Goal: Transaction & Acquisition: Purchase product/service

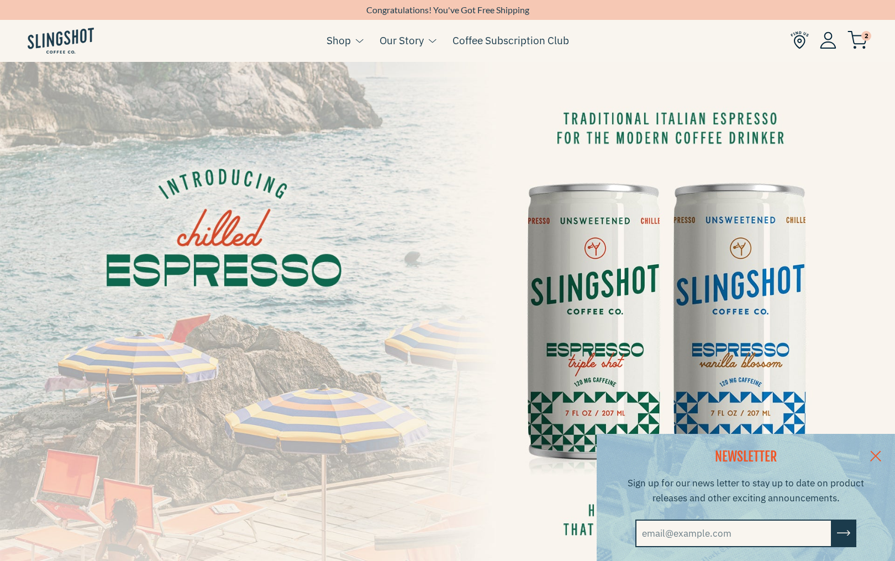
click at [606, 369] on img at bounding box center [447, 313] width 895 height 503
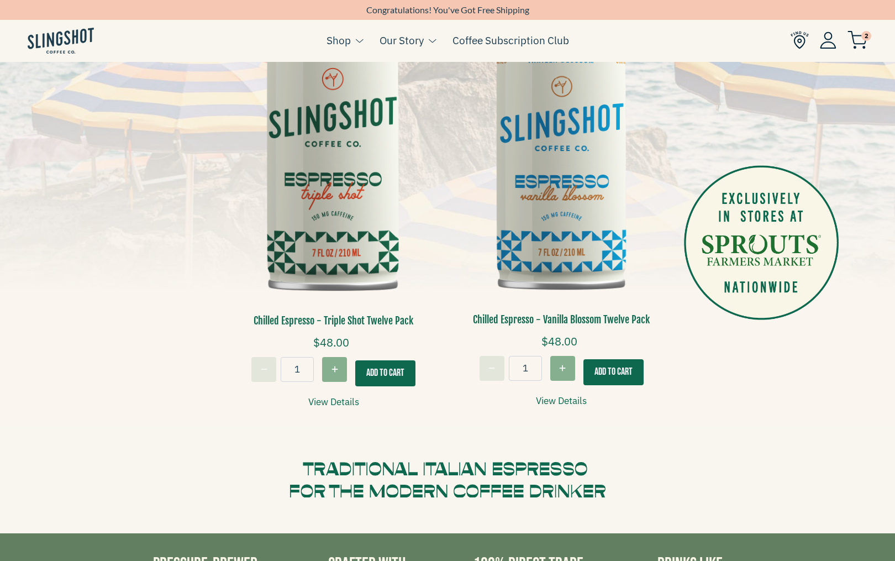
scroll to position [288, 0]
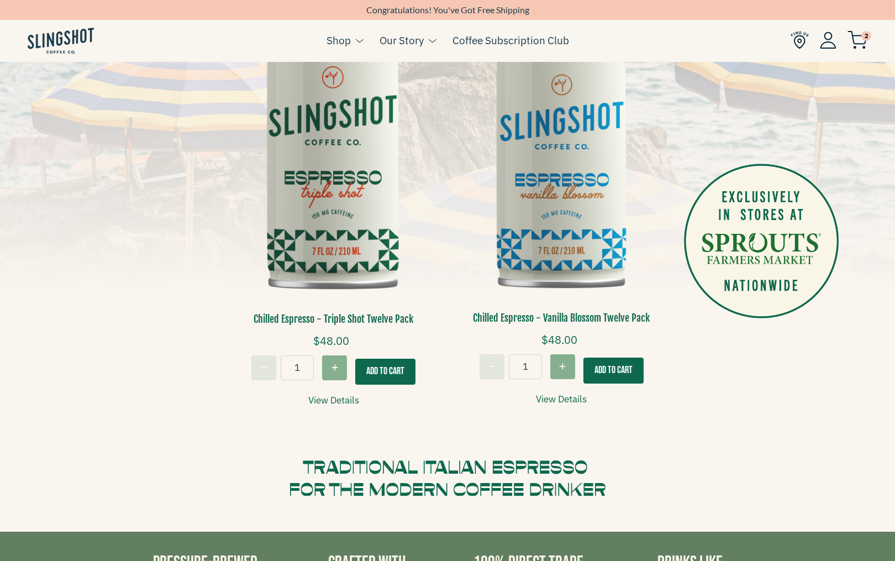
click at [625, 369] on button "Add To Cart" at bounding box center [613, 370] width 60 height 26
click at [396, 369] on button "Add To Cart" at bounding box center [385, 371] width 60 height 26
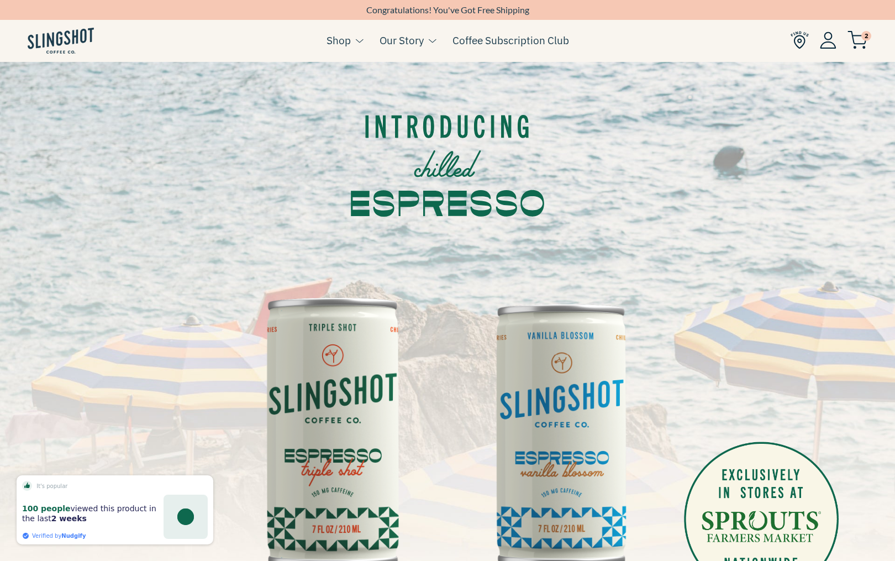
scroll to position [0, 0]
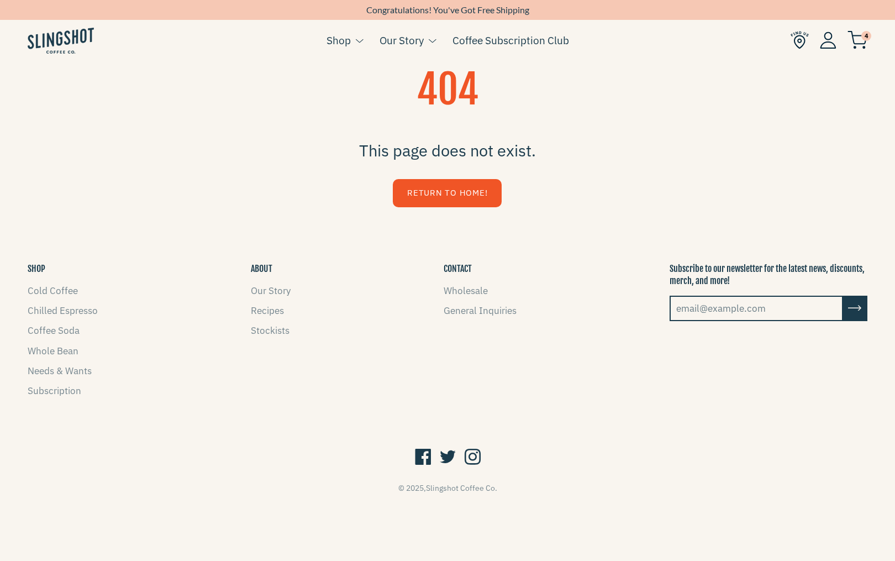
click at [445, 191] on link "Return to Home!" at bounding box center [447, 193] width 109 height 28
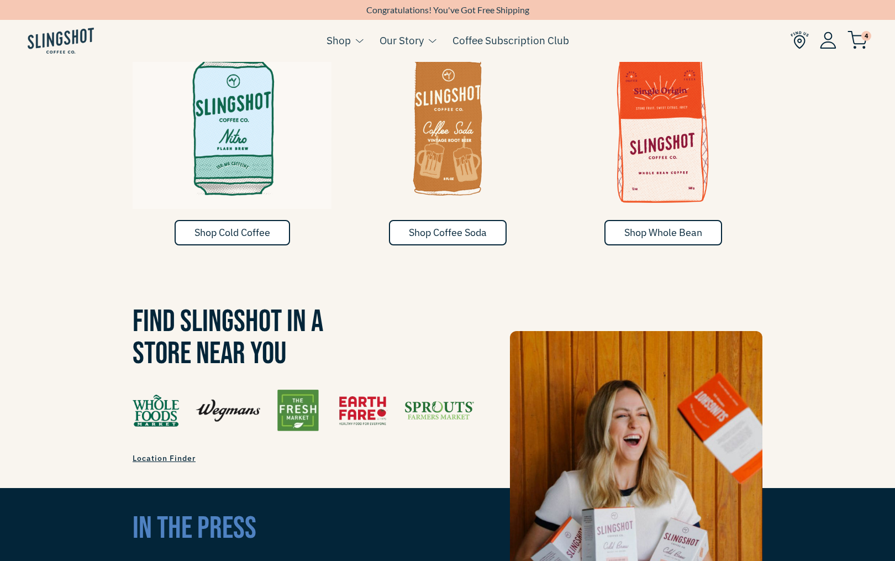
scroll to position [691, 0]
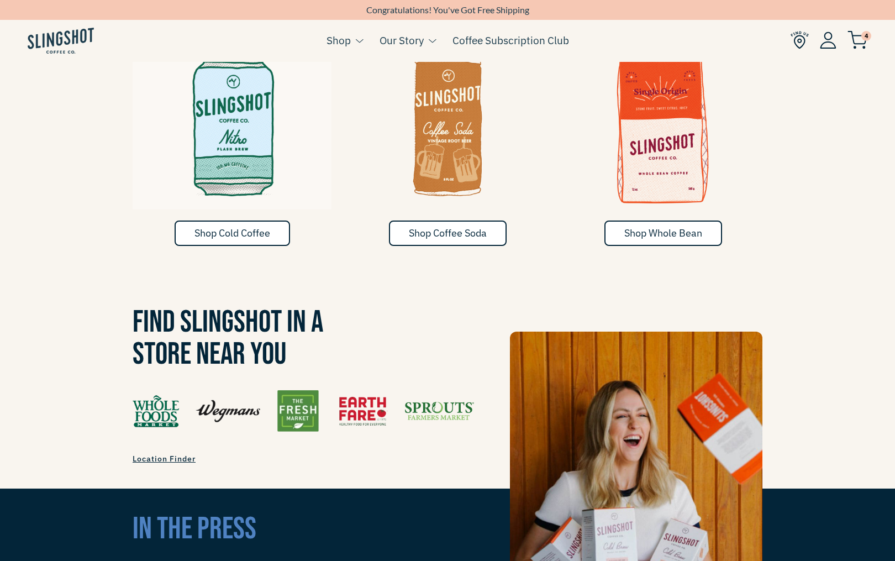
click at [451, 175] on img at bounding box center [447, 122] width 199 height 166
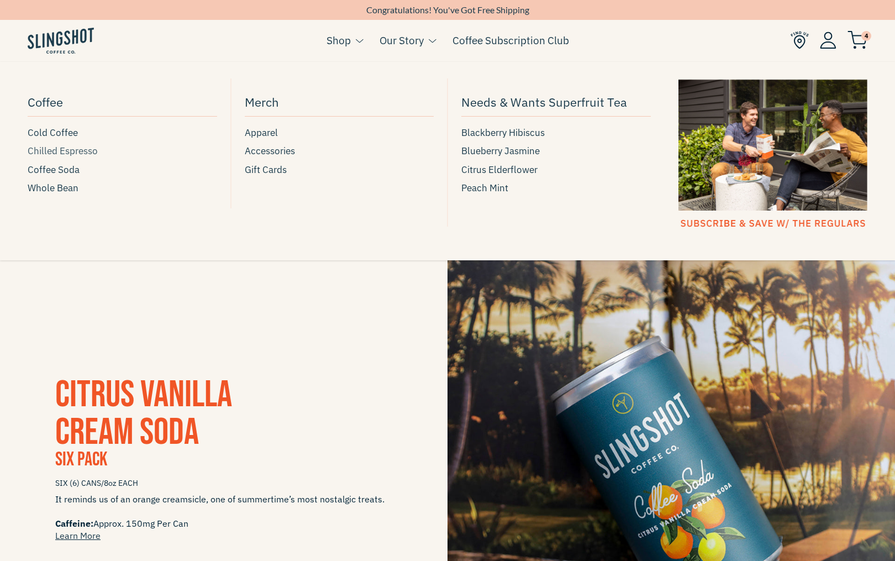
click at [56, 150] on span "Chilled Espresso" at bounding box center [63, 151] width 70 height 15
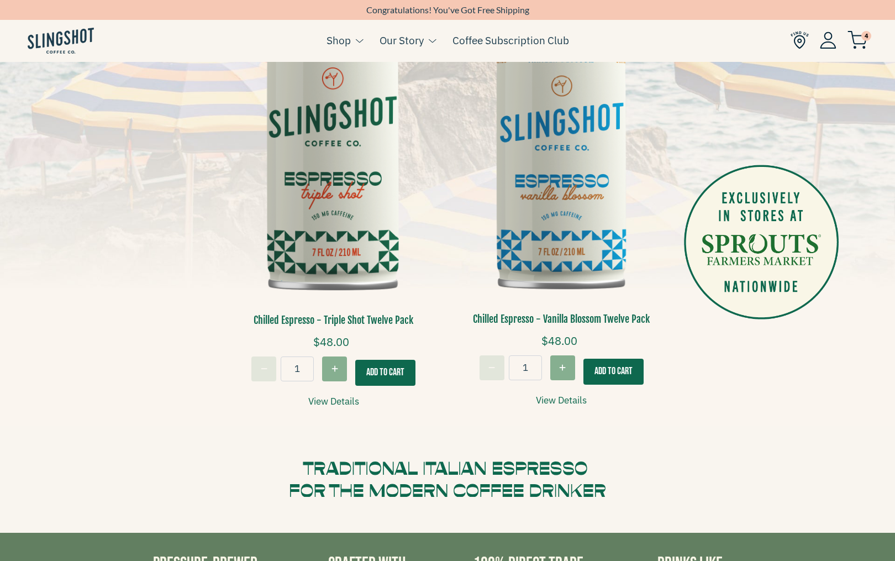
scroll to position [260, 0]
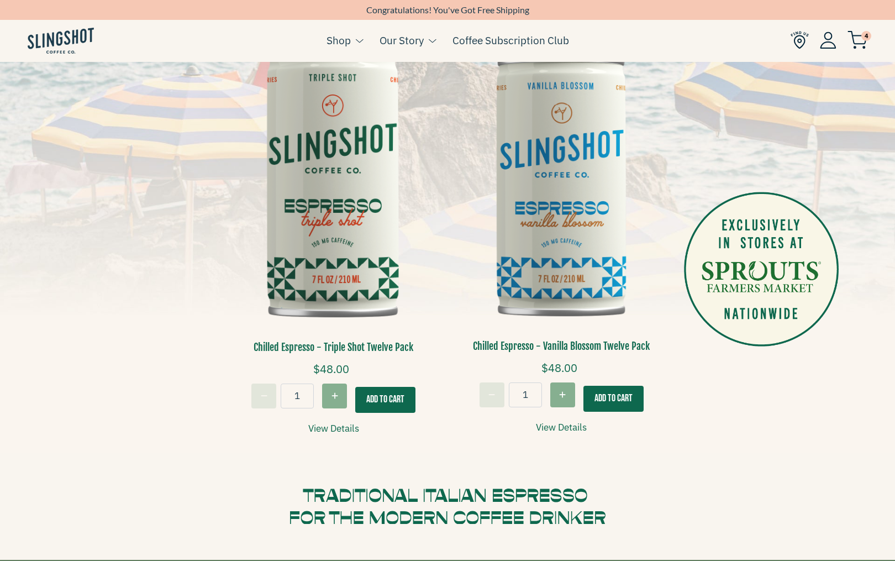
click at [349, 237] on img at bounding box center [334, 184] width 212 height 319
